Goal: Use online tool/utility: Use online tool/utility

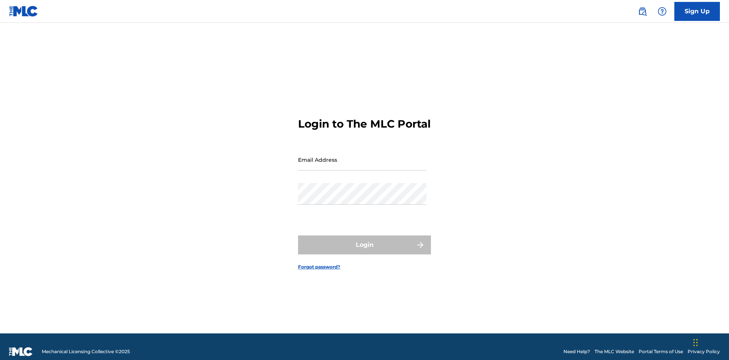
scroll to position [10, 0]
click at [362, 156] on input "Email Address" at bounding box center [362, 160] width 128 height 22
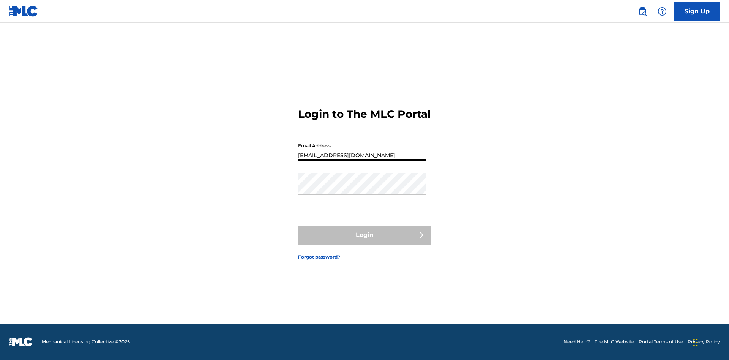
type input "Duke.McTesterson@gmail.com"
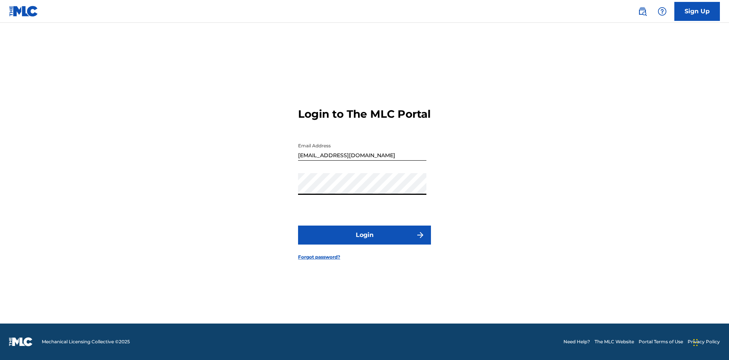
click at [365, 242] on button "Login" at bounding box center [364, 235] width 133 height 19
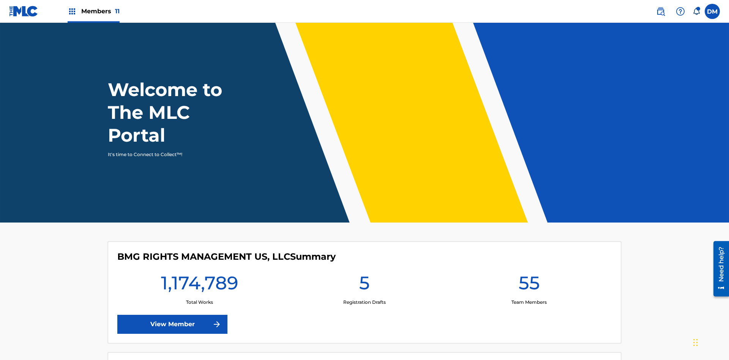
scroll to position [33, 0]
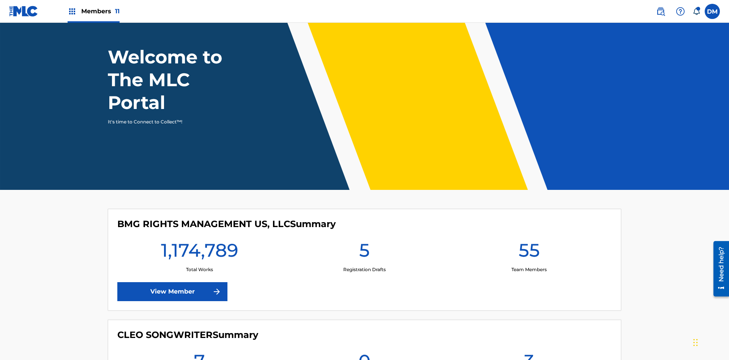
click at [93, 11] on span "Members 11" at bounding box center [100, 11] width 38 height 9
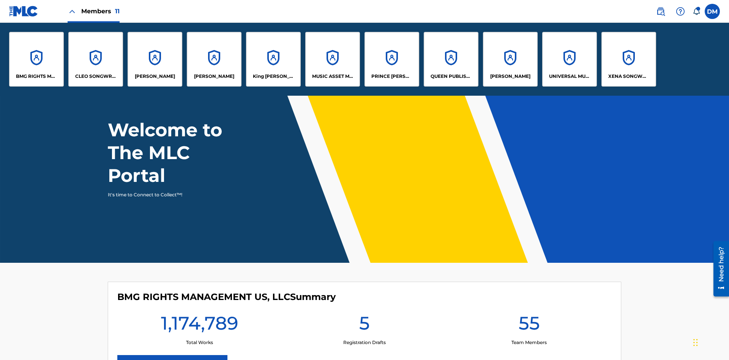
scroll to position [0, 0]
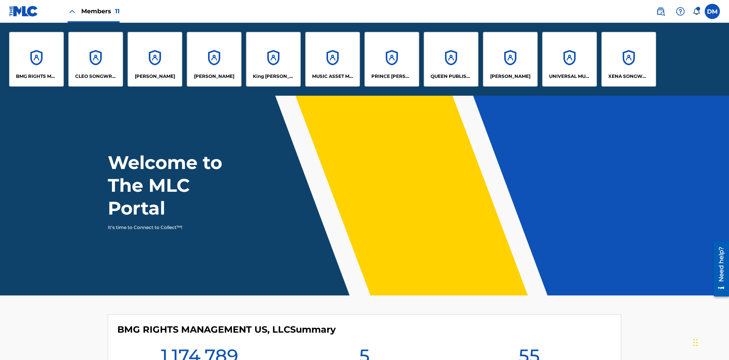
click at [273, 76] on p "King McTesterson" at bounding box center [273, 76] width 41 height 7
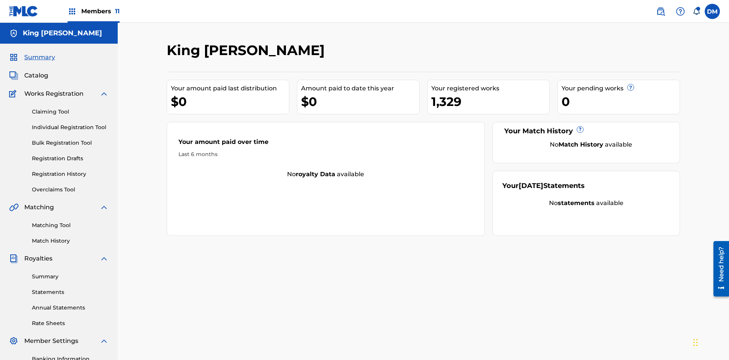
click at [70, 186] on link "Overclaims Tool" at bounding box center [70, 190] width 77 height 8
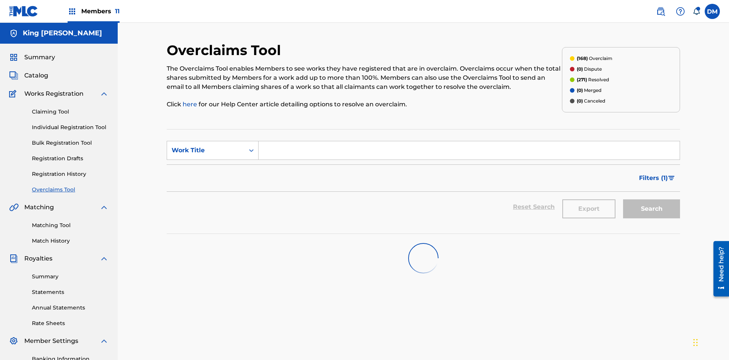
click at [653, 174] on span "Filters ( 1 )" at bounding box center [653, 178] width 29 height 9
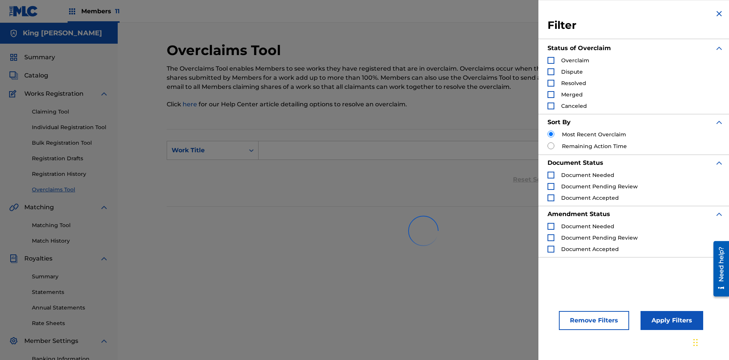
scroll to position [111, 0]
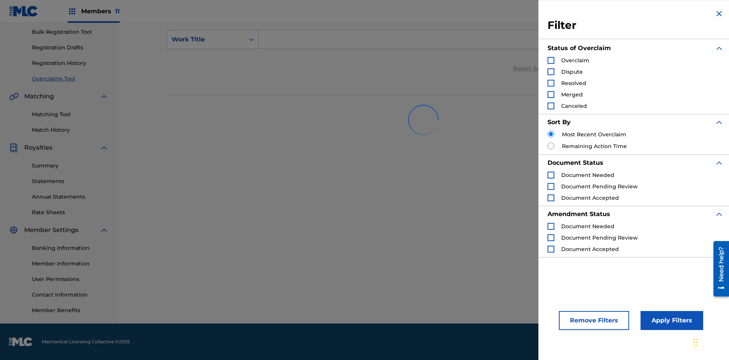
click at [551, 60] on div "Search Form" at bounding box center [551, 60] width 7 height 7
click at [671, 321] on button "Apply Filters" at bounding box center [672, 320] width 63 height 19
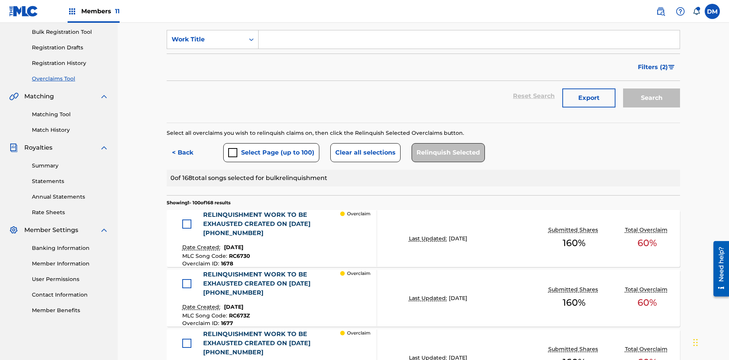
click at [271, 143] on button "Select Page (up to 100)" at bounding box center [271, 152] width 96 height 19
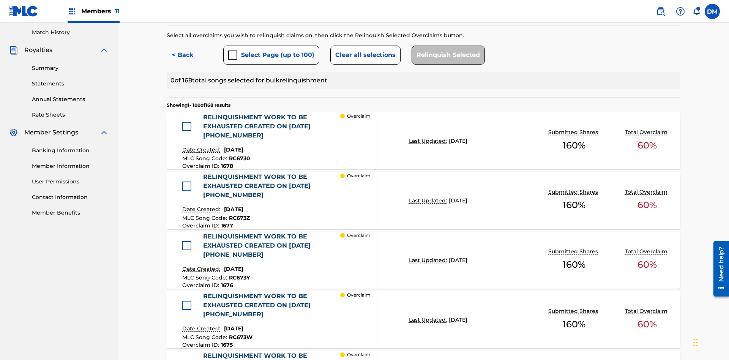
scroll to position [163, 0]
